Goal: Information Seeking & Learning: Learn about a topic

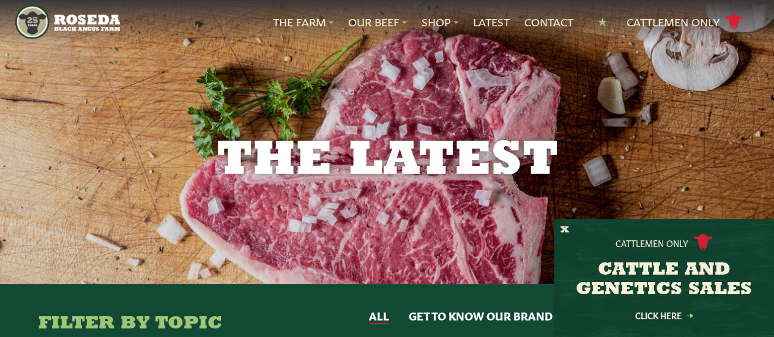
click at [100, 22] on img "Main Navigation" at bounding box center [67, 22] width 105 height 34
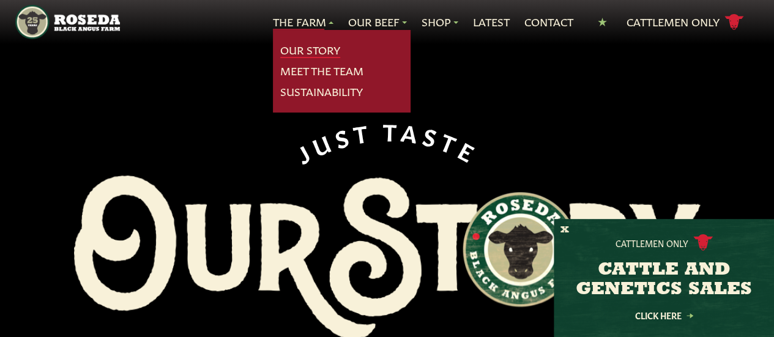
click at [295, 47] on link "Our Story" at bounding box center [310, 50] width 60 height 16
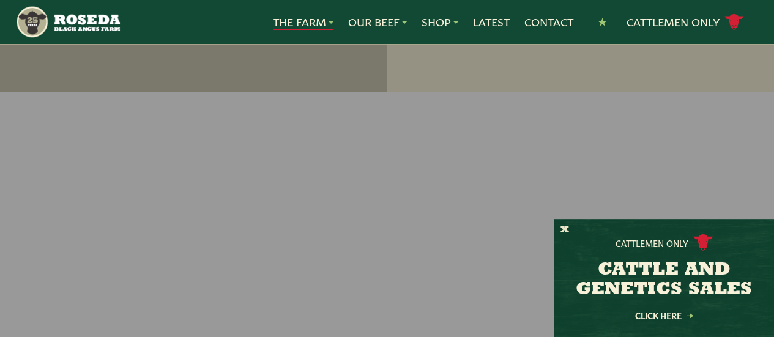
scroll to position [3120, 0]
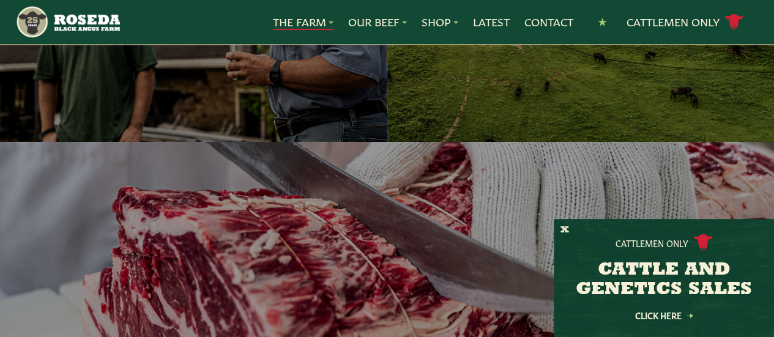
click at [202, 22] on icon at bounding box center [204, 16] width 62 height 12
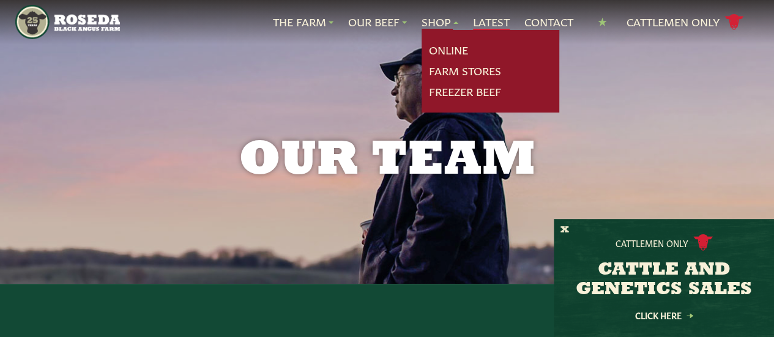
click at [488, 23] on link "Latest" at bounding box center [491, 22] width 37 height 16
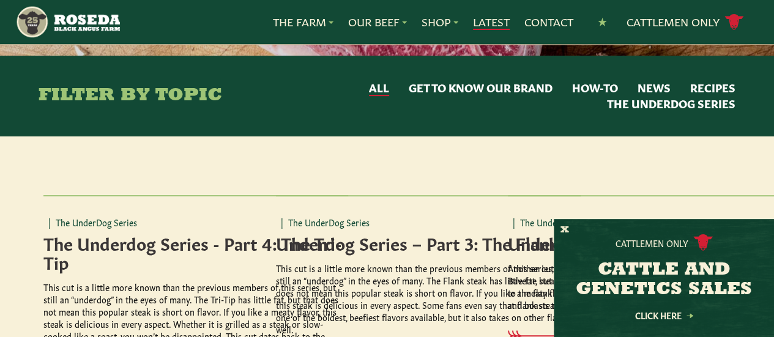
scroll to position [306, 0]
